Goal: Entertainment & Leisure: Consume media (video, audio)

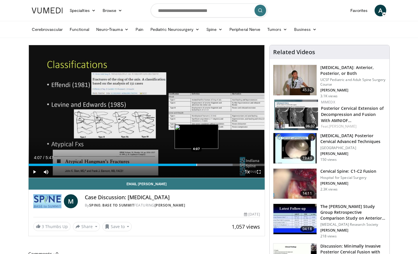
drag, startPoint x: 30, startPoint y: 165, endPoint x: 196, endPoint y: 161, distance: 166.7
click at [196, 161] on div "Loaded : 86.46% 4:06 4:07" at bounding box center [147, 164] width 236 height 6
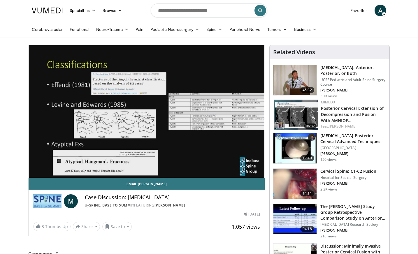
click at [301, 148] on img at bounding box center [294, 148] width 43 height 30
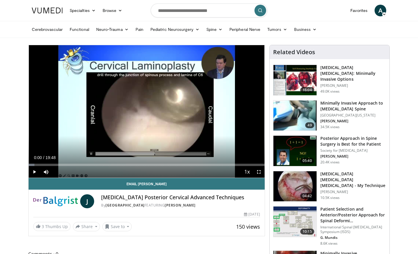
drag, startPoint x: 30, startPoint y: 165, endPoint x: 2, endPoint y: 153, distance: 30.2
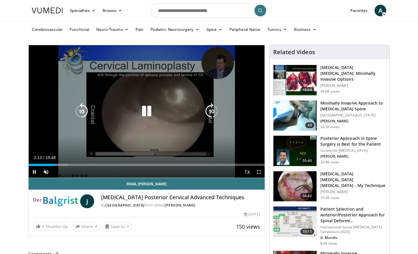
drag, startPoint x: 59, startPoint y: 162, endPoint x: 32, endPoint y: 143, distance: 32.7
click at [32, 143] on div "10 seconds Tap to unmute" at bounding box center [147, 111] width 236 height 133
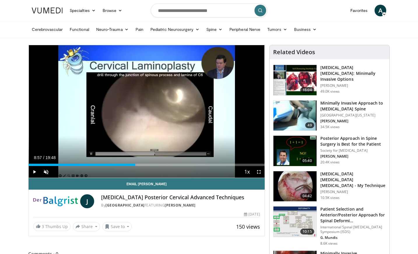
drag, startPoint x: 56, startPoint y: 163, endPoint x: 135, endPoint y: 159, distance: 79.4
click at [135, 166] on div "Current Time 8:57 / Duration 19:48 Play Skip Backward Skip Forward Unmute 0% Lo…" at bounding box center [147, 172] width 236 height 12
